Goal: Task Accomplishment & Management: Use online tool/utility

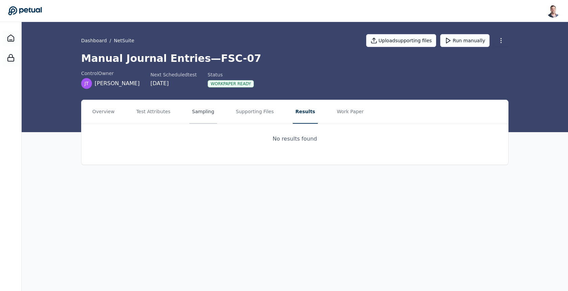
click at [195, 107] on button "Sampling" at bounding box center [203, 112] width 28 height 24
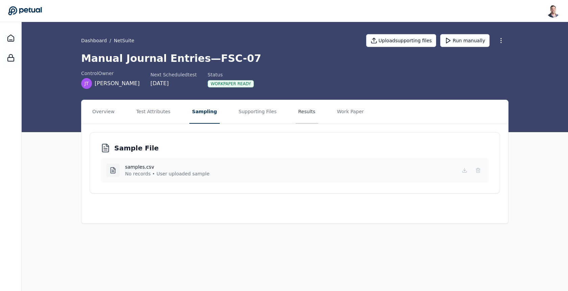
click at [301, 112] on button "Results" at bounding box center [307, 112] width 23 height 24
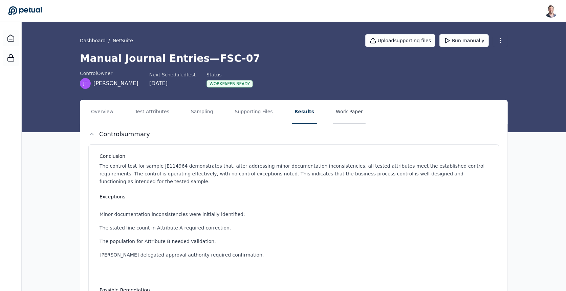
click at [333, 119] on button "Work Paper" at bounding box center [349, 112] width 32 height 24
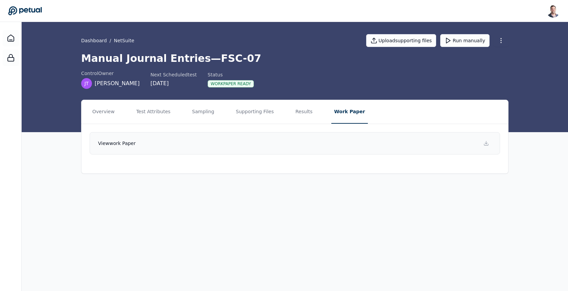
click at [344, 150] on link "View work paper" at bounding box center [295, 143] width 411 height 22
click at [156, 108] on button "Test Attributes" at bounding box center [154, 112] width 40 height 24
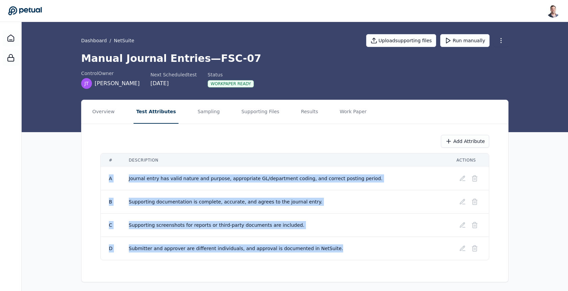
drag, startPoint x: 330, startPoint y: 247, endPoint x: 105, endPoint y: 176, distance: 236.6
click at [105, 176] on tbody "A Journal entry has valid nature and purpose, appropriate GL/department coding,…" at bounding box center [295, 213] width 388 height 93
copy tbody "A Journal entry has valid nature and purpose, appropriate GL/department coding,…"
